Goal: Ask a question

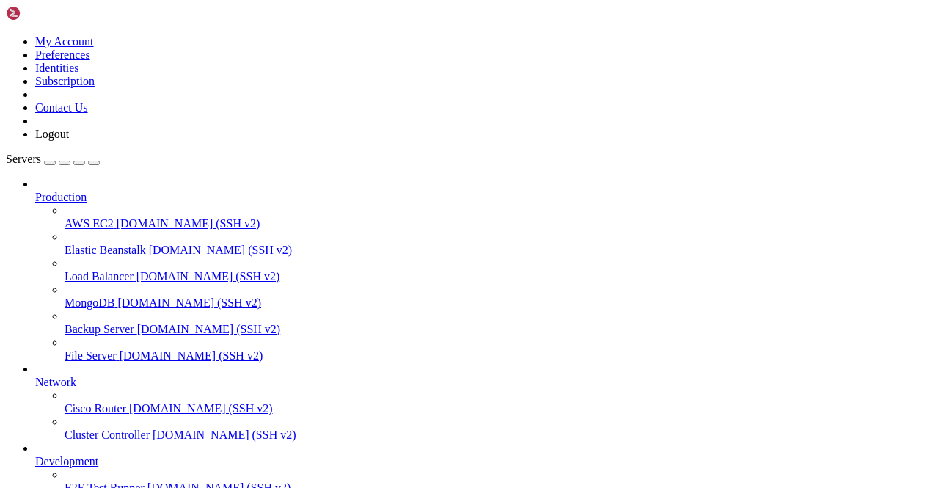
scroll to position [104, 0]
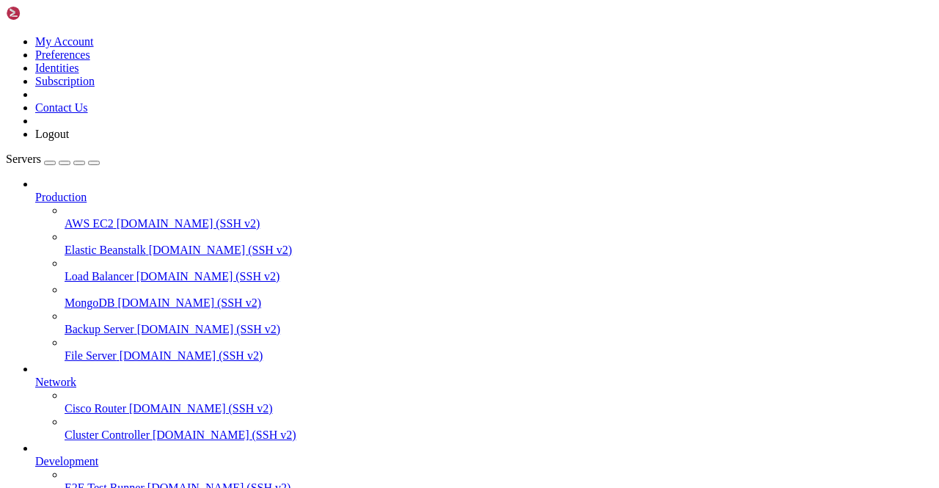
scroll to position [1812, 0]
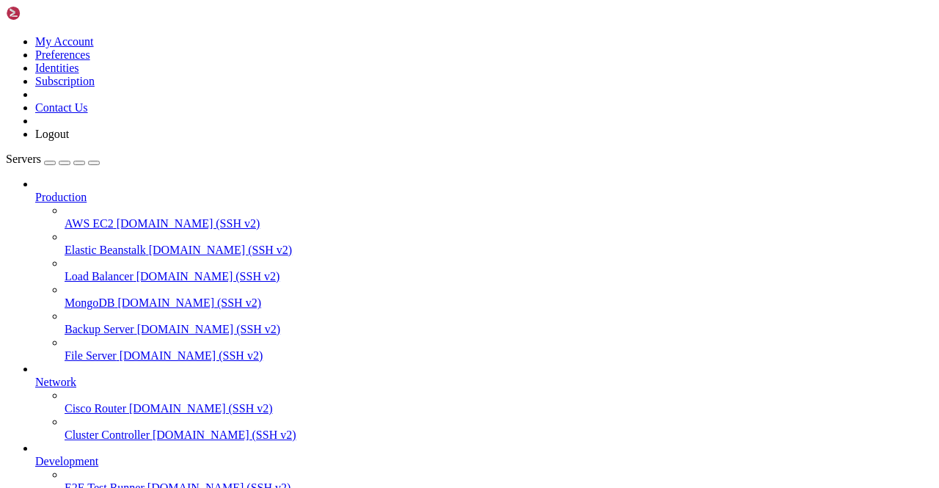
type input "Kindly"
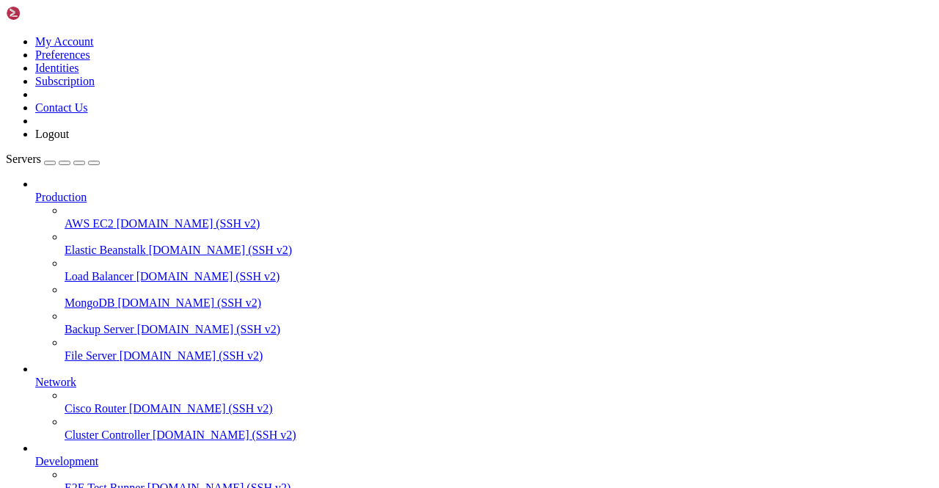
scroll to position [1665, 0]
